Goal: Task Accomplishment & Management: Use online tool/utility

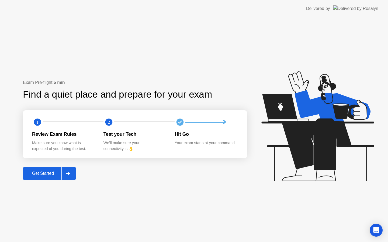
click at [55, 176] on div "Get Started" at bounding box center [43, 173] width 37 height 5
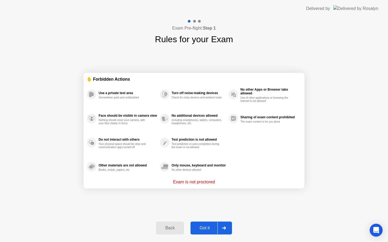
click at [206, 227] on div "Got it" at bounding box center [204, 228] width 25 height 5
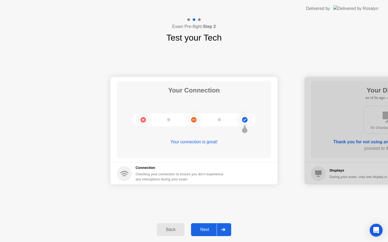
click at [206, 231] on div "Next" at bounding box center [205, 230] width 24 height 5
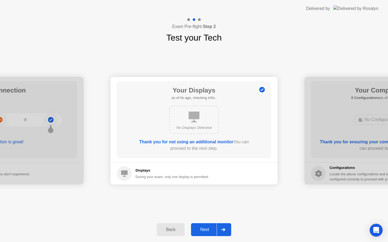
click at [206, 231] on div "Next" at bounding box center [205, 230] width 24 height 5
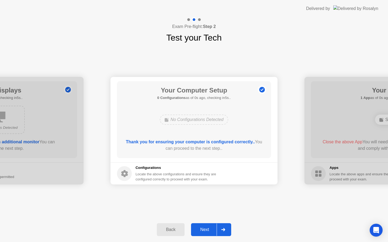
click at [206, 231] on div "Next" at bounding box center [205, 230] width 24 height 5
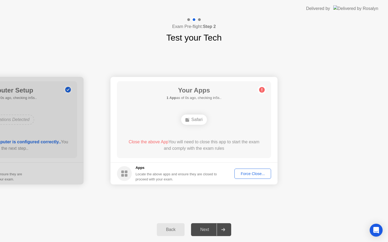
click at [206, 231] on div "Next" at bounding box center [205, 230] width 24 height 5
click at [247, 175] on div "Force Close..." at bounding box center [252, 174] width 33 height 4
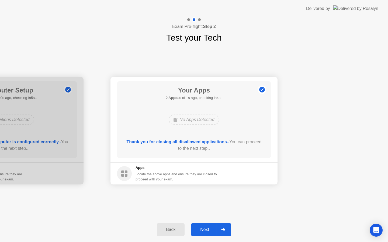
click at [208, 230] on div "Next" at bounding box center [205, 230] width 24 height 5
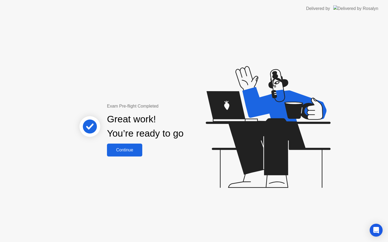
click at [127, 153] on div "Continue" at bounding box center [125, 150] width 32 height 5
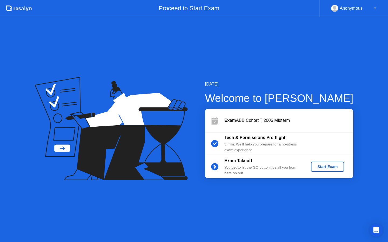
click at [318, 171] on button "Start Exam" at bounding box center [327, 167] width 33 height 10
